Goal: Check status: Check status

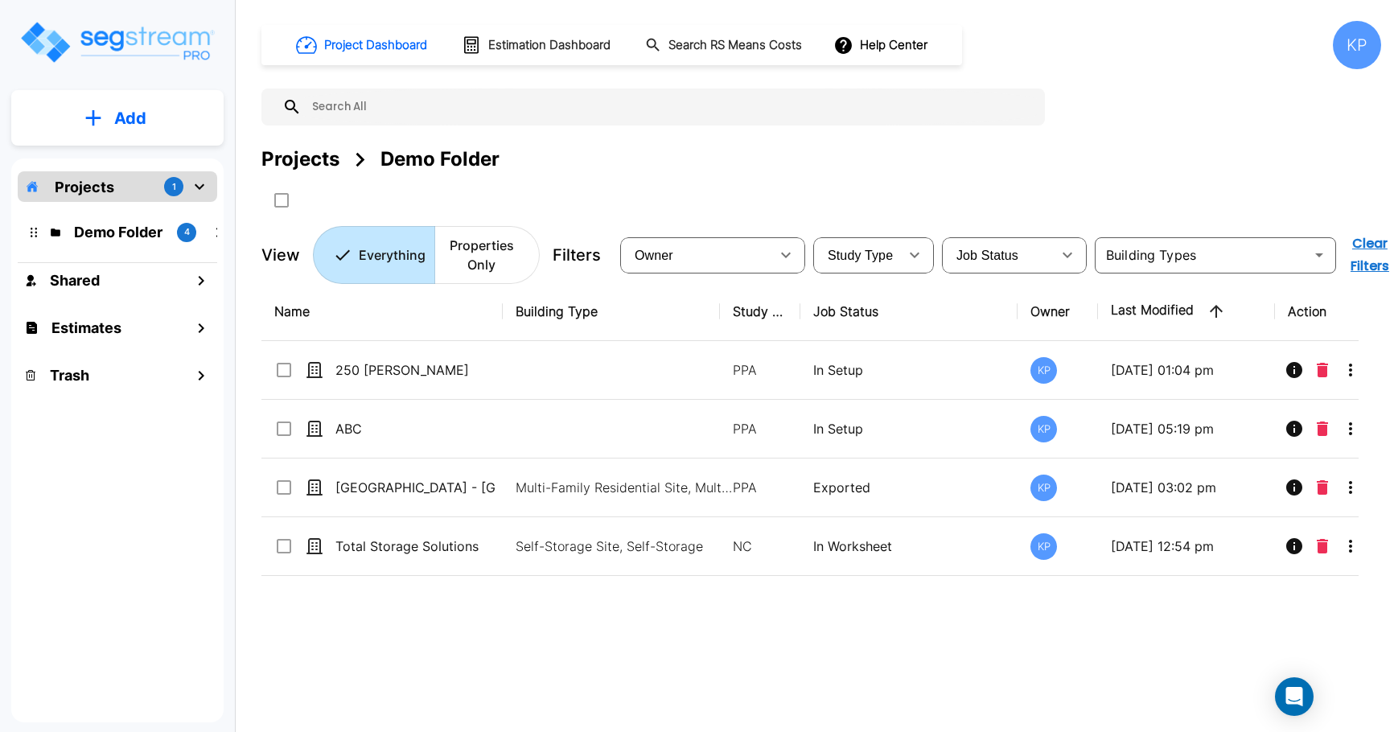
click at [199, 187] on icon "mailbox folders" at bounding box center [200, 187] width 10 height 6
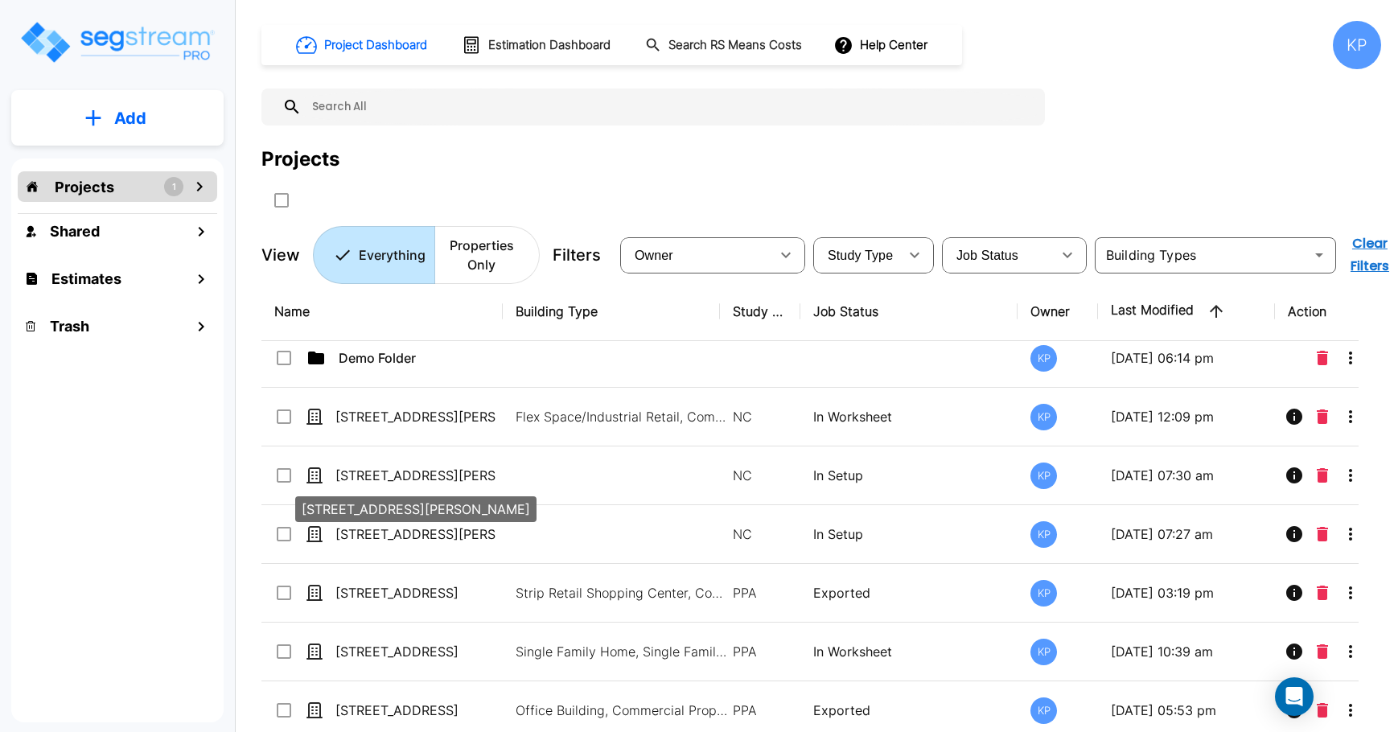
scroll to position [16, 0]
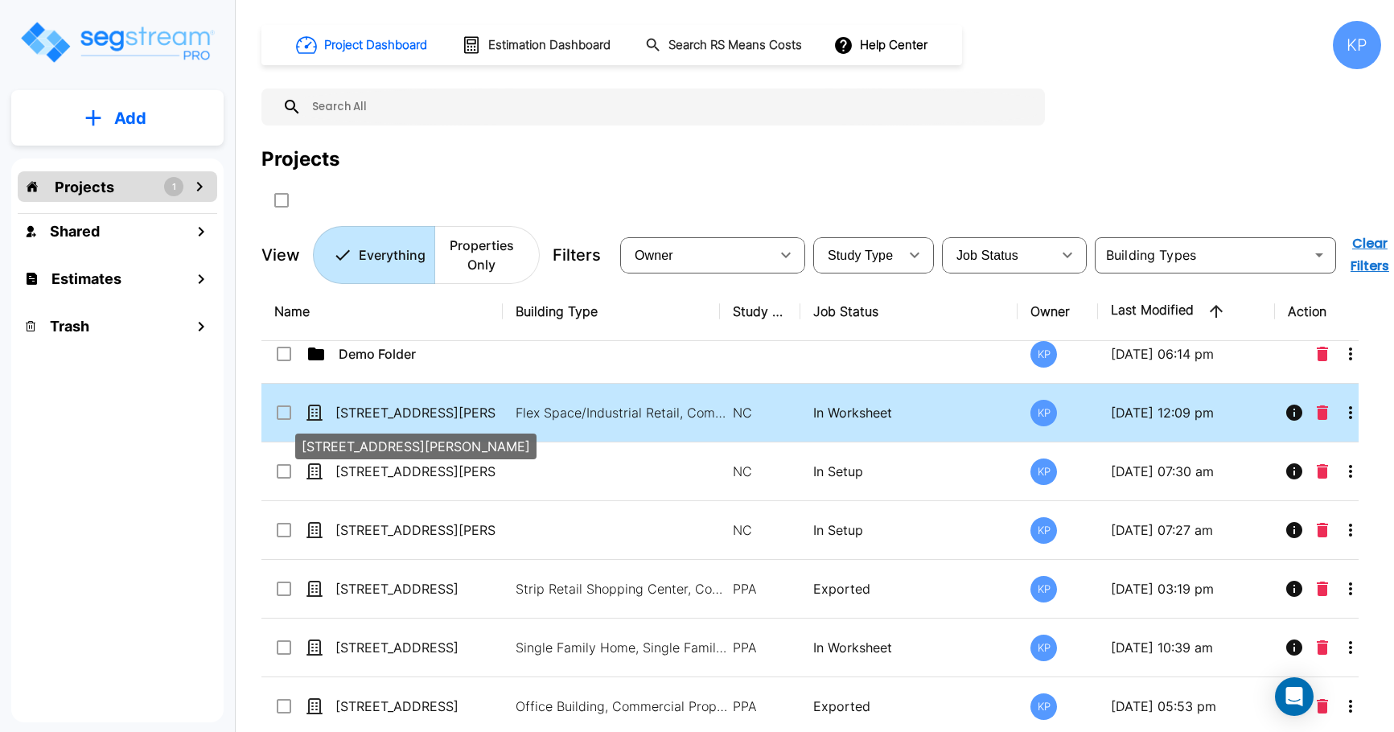
click at [367, 408] on p "[STREET_ADDRESS][PERSON_NAME]" at bounding box center [415, 412] width 161 height 19
checkbox input "false"
click at [367, 408] on p "[STREET_ADDRESS][PERSON_NAME]" at bounding box center [415, 412] width 161 height 19
